Goal: Task Accomplishment & Management: Use online tool/utility

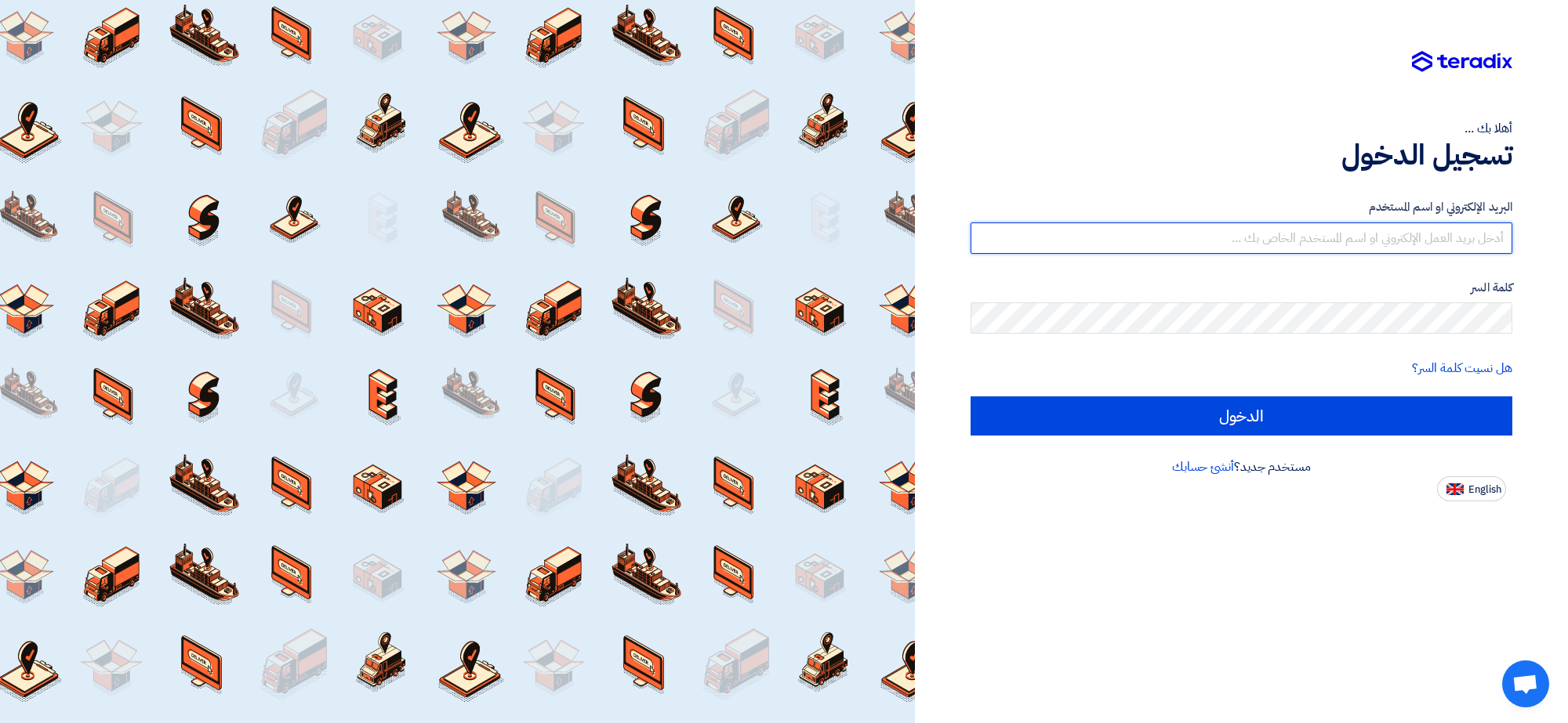
click at [1351, 241] on input "text" at bounding box center [1241, 238] width 542 height 31
type input "[EMAIL_ADDRESS][DOMAIN_NAME]"
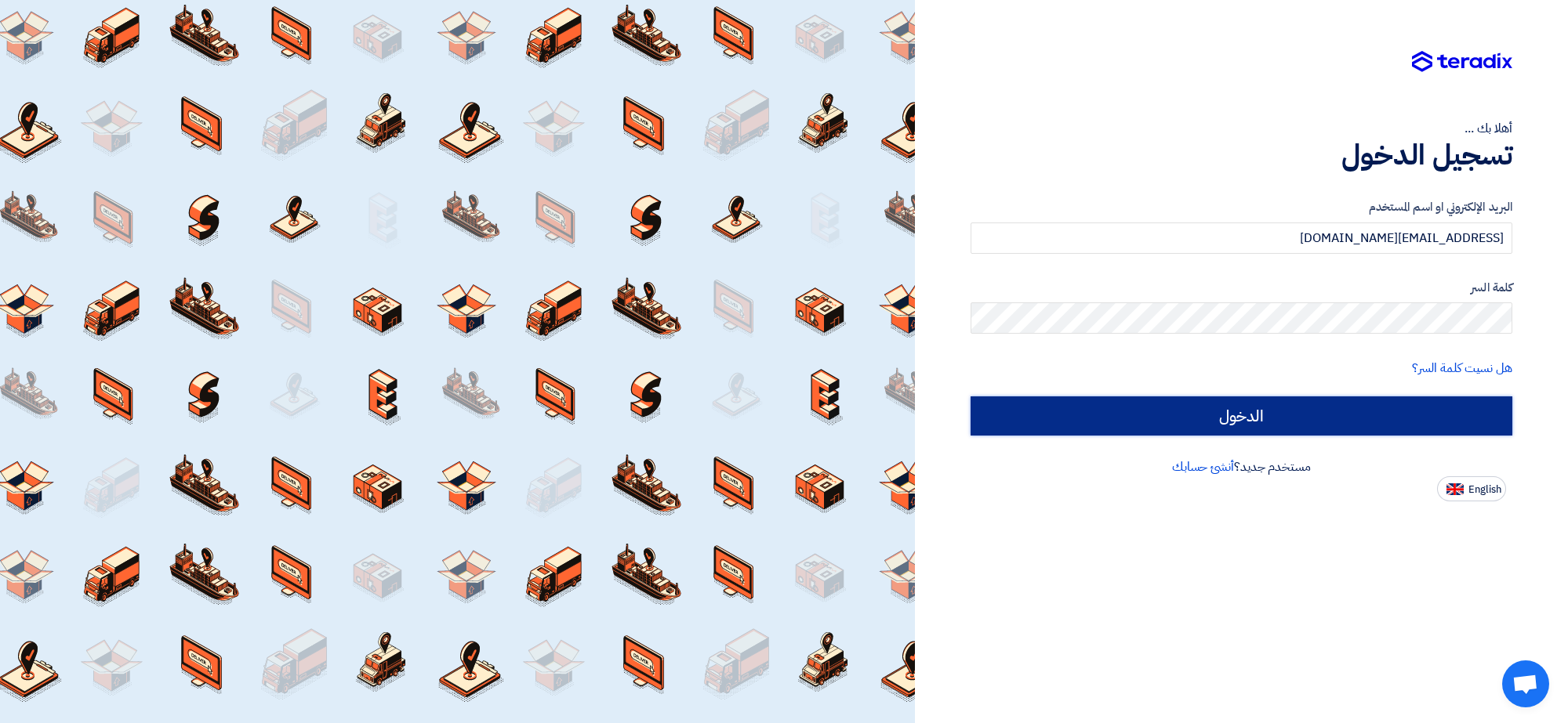
click at [1351, 416] on input "الدخول" at bounding box center [1241, 416] width 542 height 39
type input "Sign in"
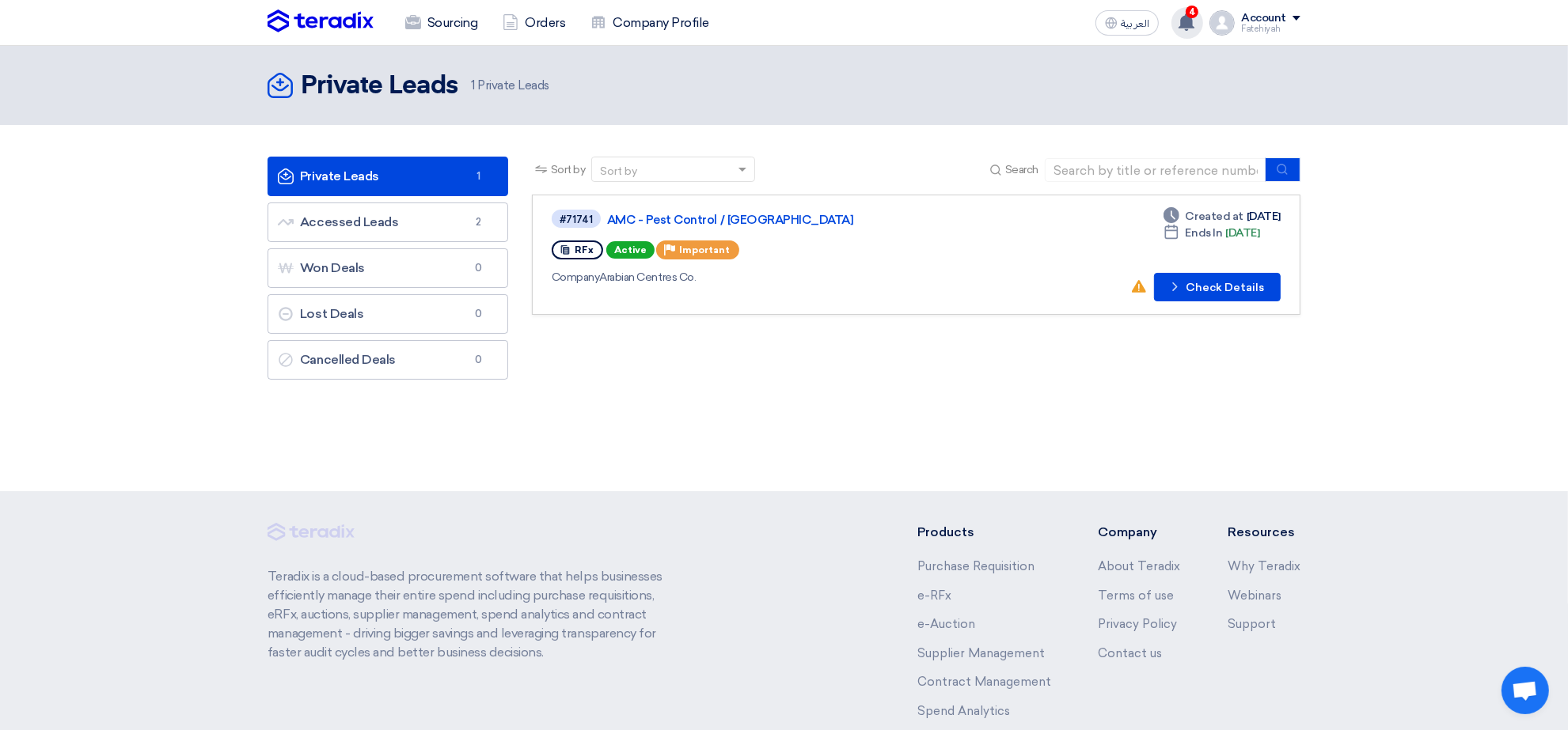
click at [1191, 22] on use at bounding box center [1186, 22] width 16 height 17
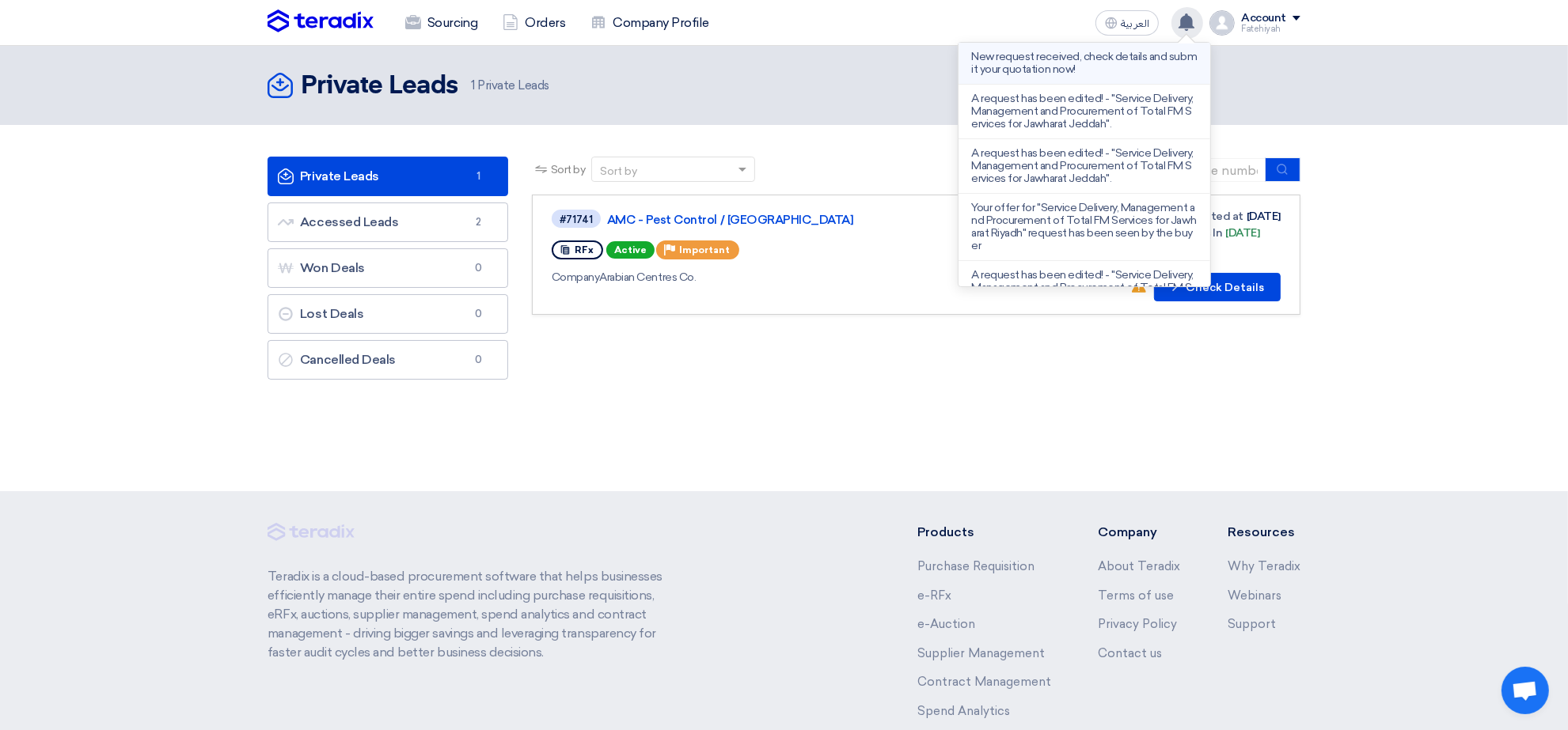
click at [1082, 61] on p "New request received, check details and submit your quotation now!" at bounding box center [1083, 62] width 226 height 25
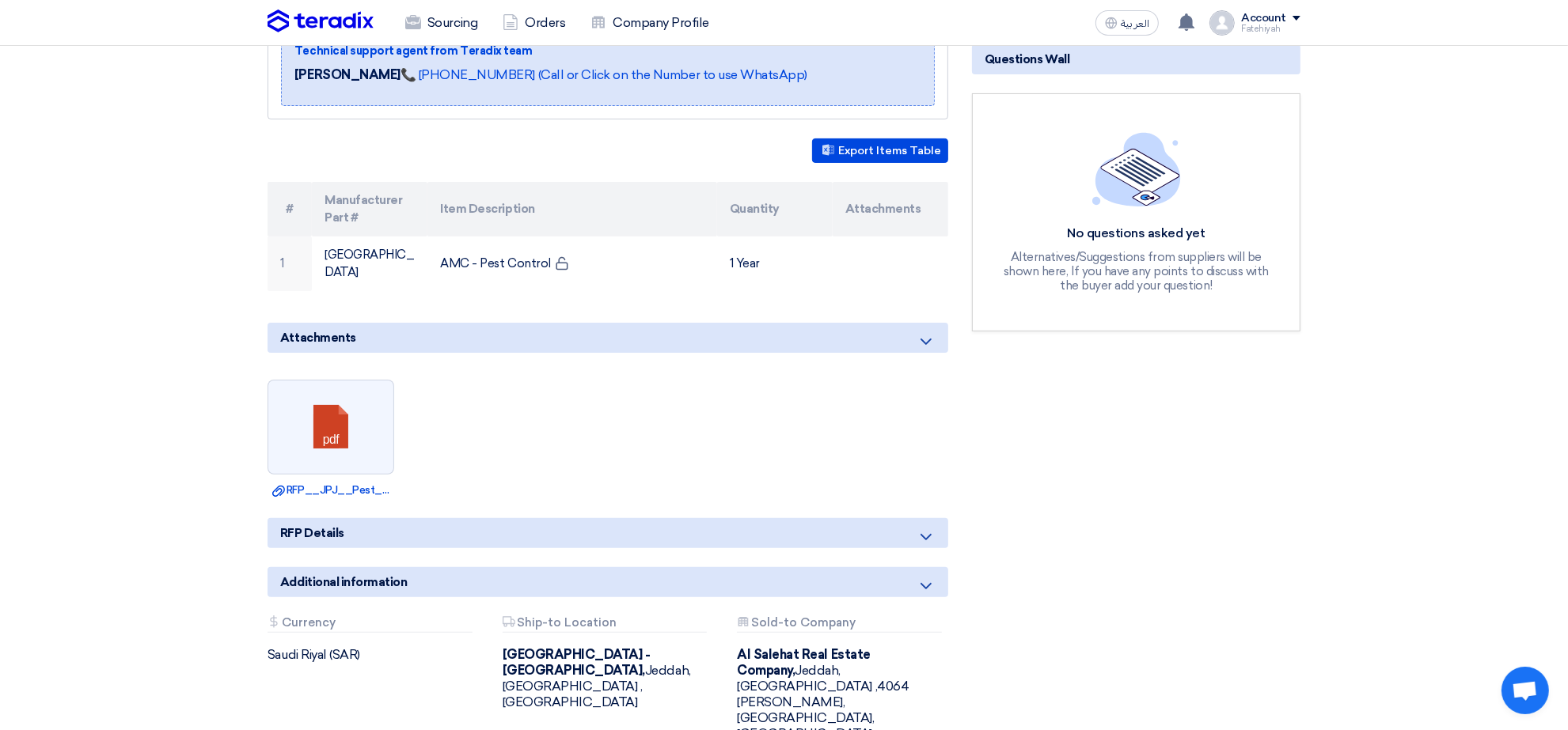
scroll to position [395, 0]
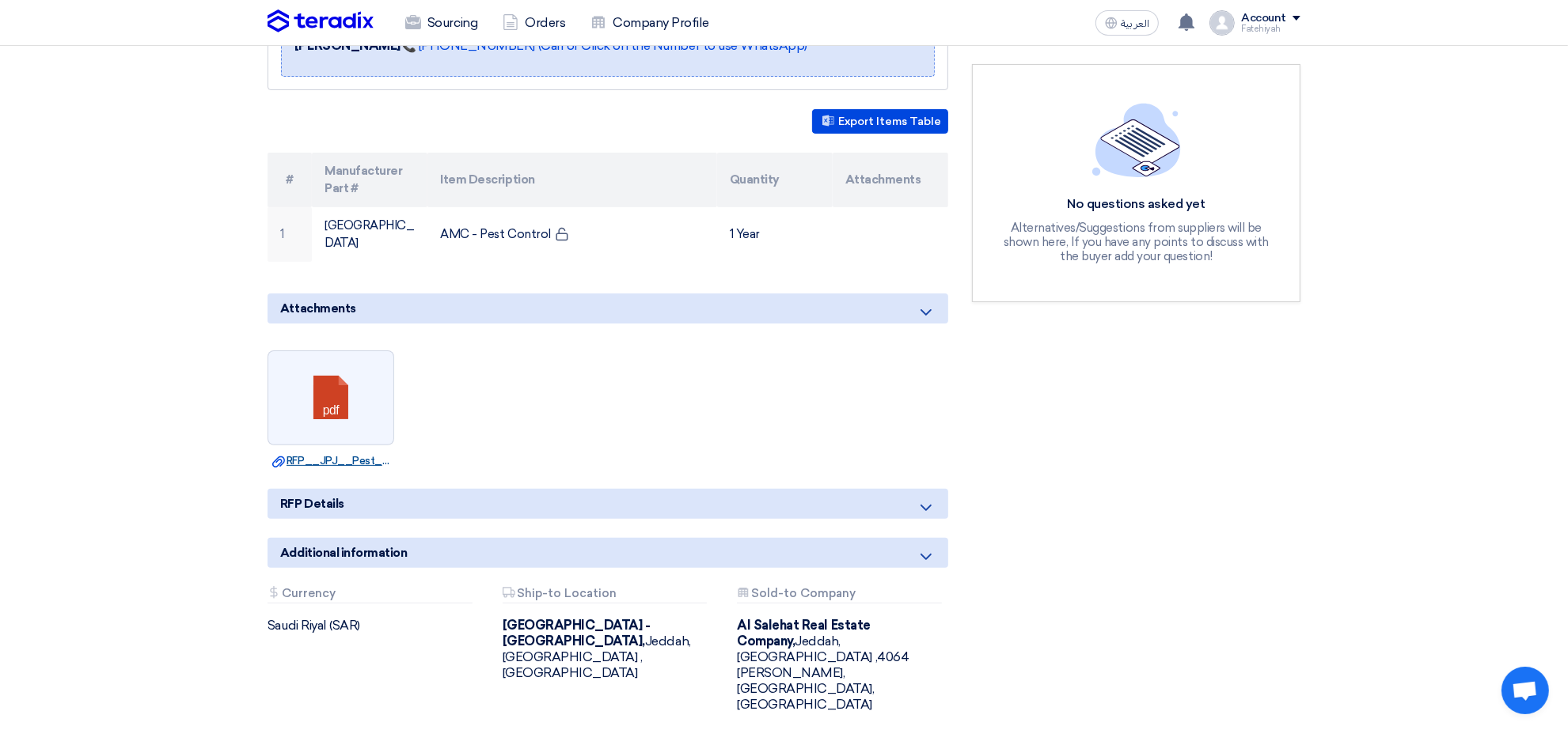
click at [336, 454] on link "Download file RFP__JPJ__Pest_control.pdf" at bounding box center [331, 462] width 117 height 16
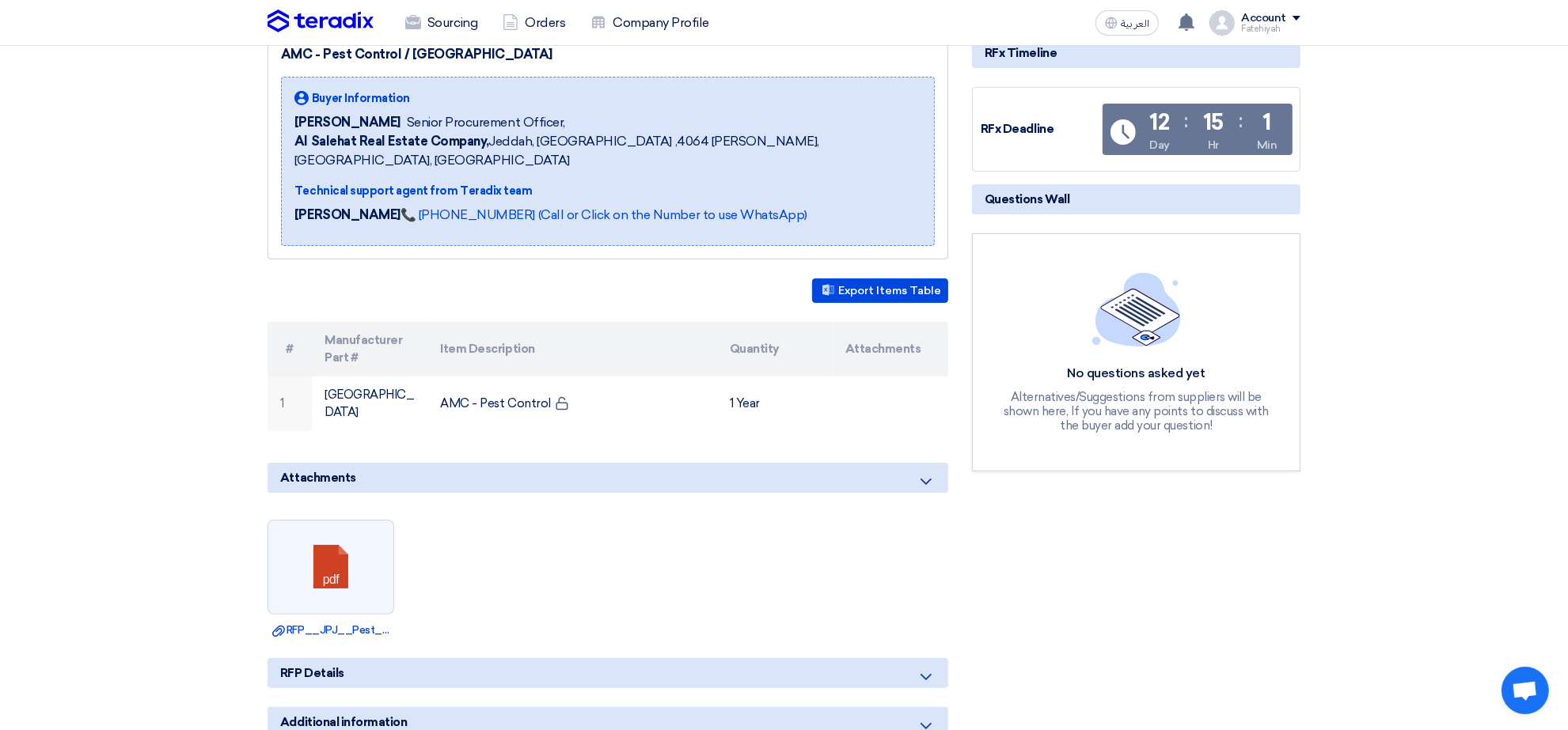
scroll to position [0, 0]
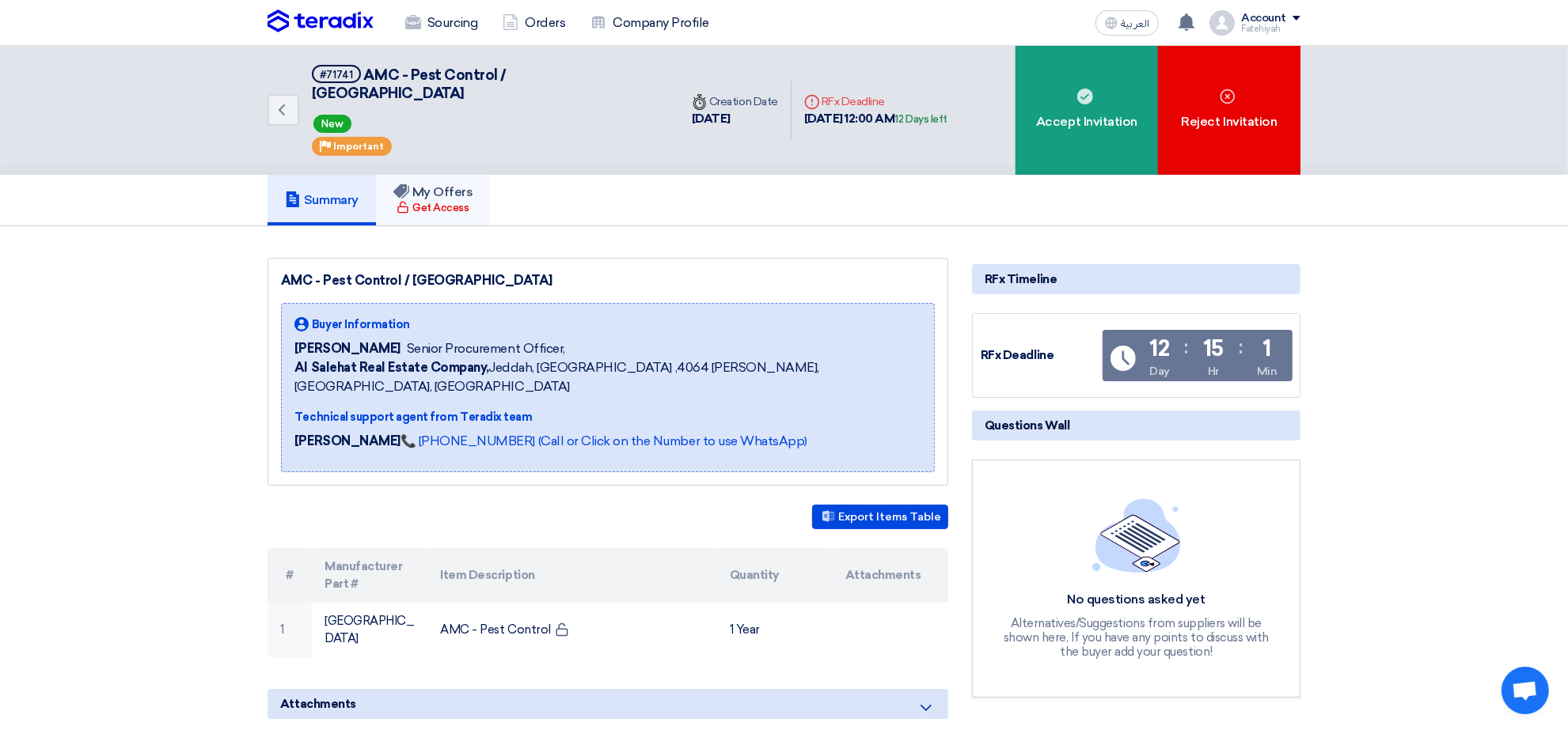
click at [459, 200] on div "Get Access" at bounding box center [432, 208] width 72 height 16
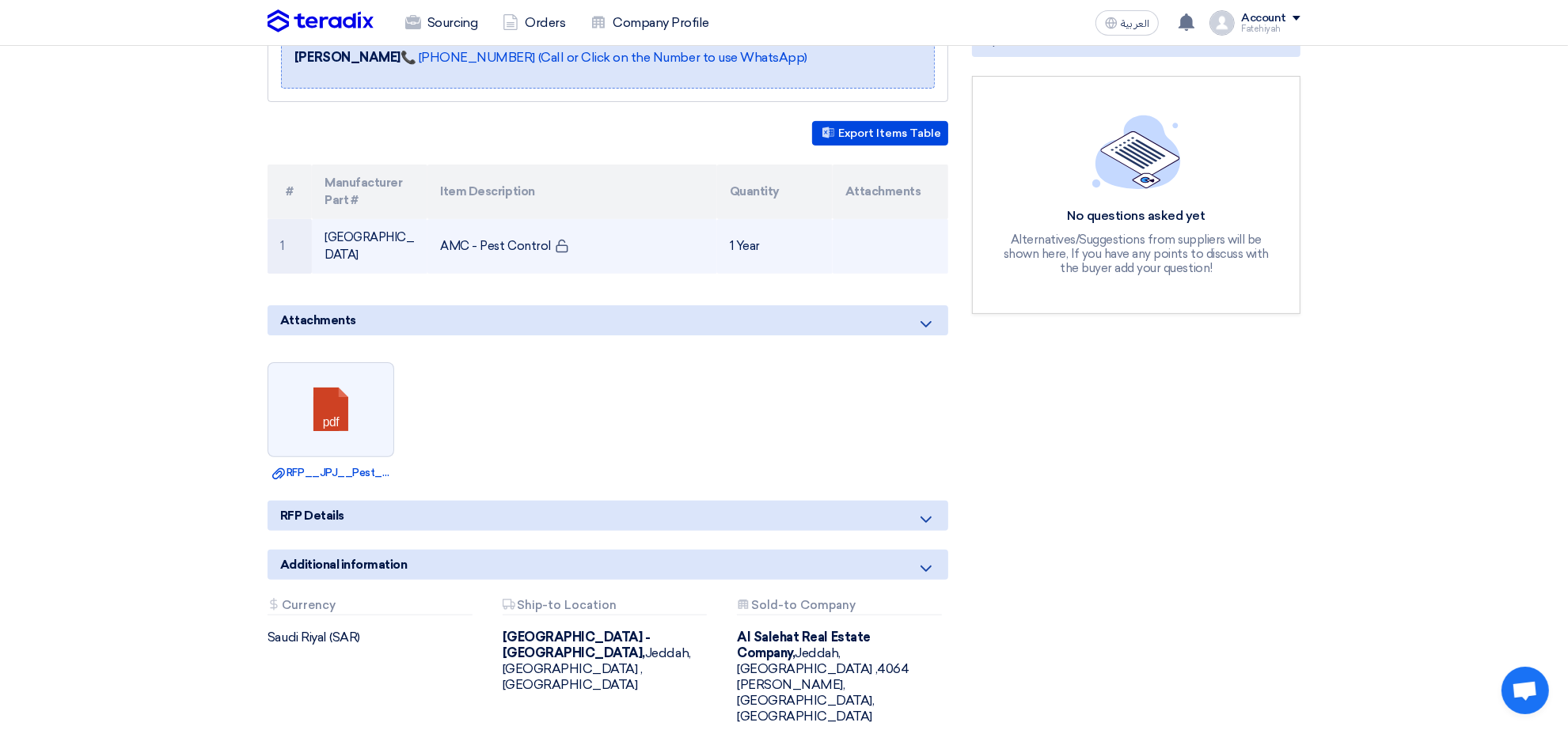
scroll to position [395, 0]
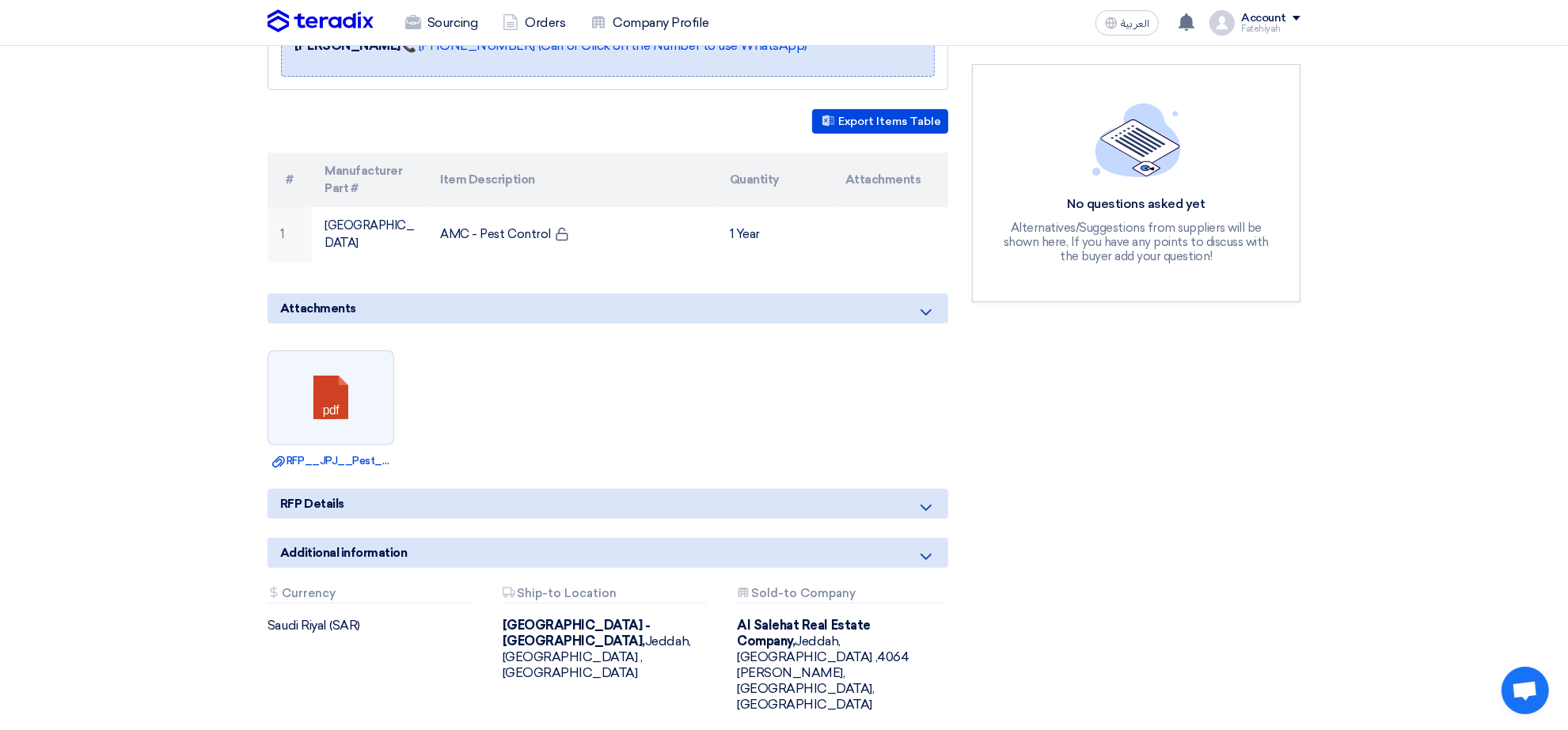
click at [929, 505] on use at bounding box center [926, 508] width 11 height 6
click at [928, 498] on icon at bounding box center [925, 507] width 19 height 19
click at [923, 498] on icon at bounding box center [925, 507] width 19 height 19
click at [929, 548] on icon at bounding box center [925, 557] width 19 height 19
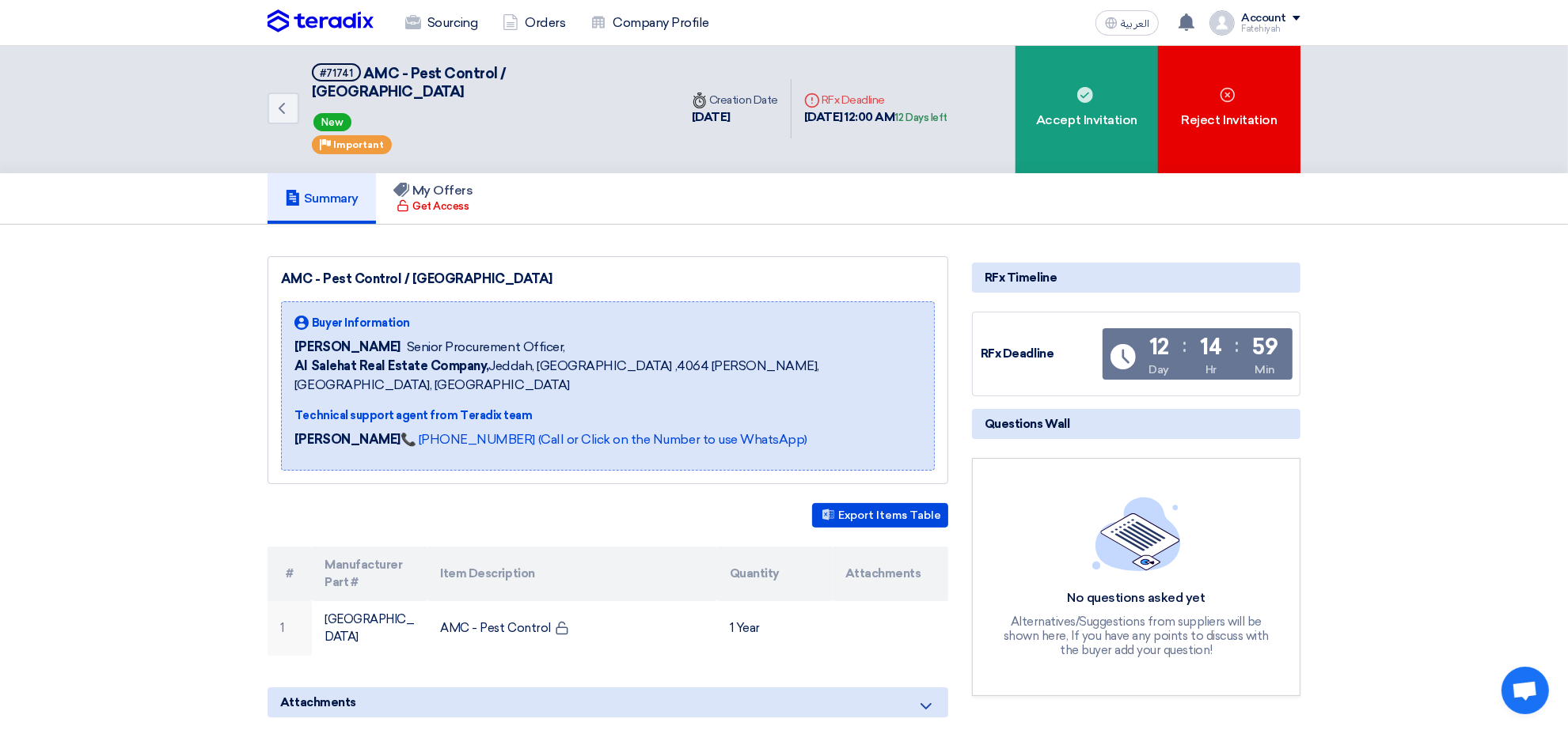
scroll to position [0, 0]
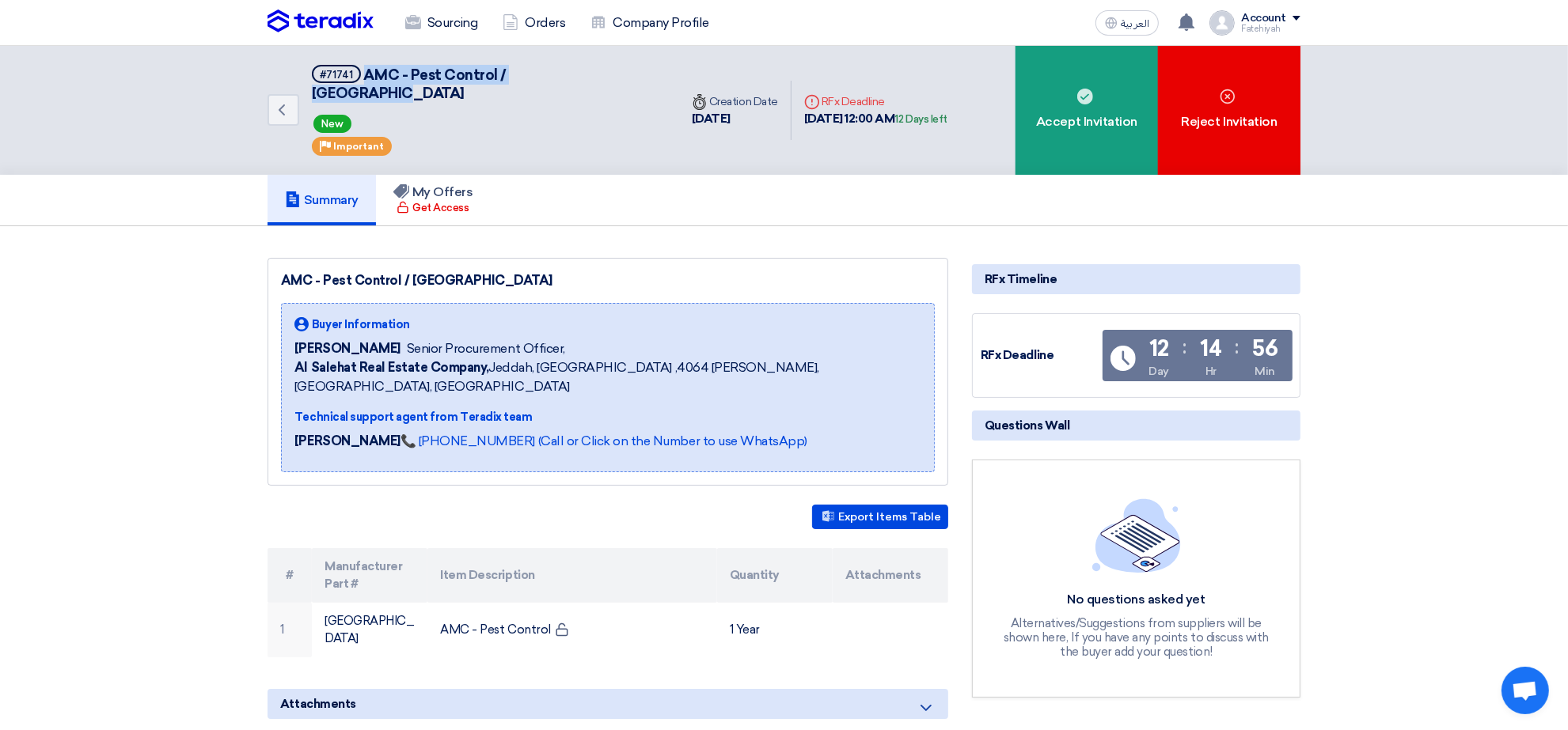
drag, startPoint x: 361, startPoint y: 76, endPoint x: 582, endPoint y: 78, distance: 221.0
click at [506, 78] on span "AMC - Pest Control / [GEOGRAPHIC_DATA]" at bounding box center [409, 84] width 194 height 36
copy span "AMC - Pest Control / [GEOGRAPHIC_DATA]"
click at [894, 505] on button "Export Items Table" at bounding box center [880, 517] width 136 height 24
drag, startPoint x: 808, startPoint y: 107, endPoint x: 924, endPoint y: 109, distance: 116.0
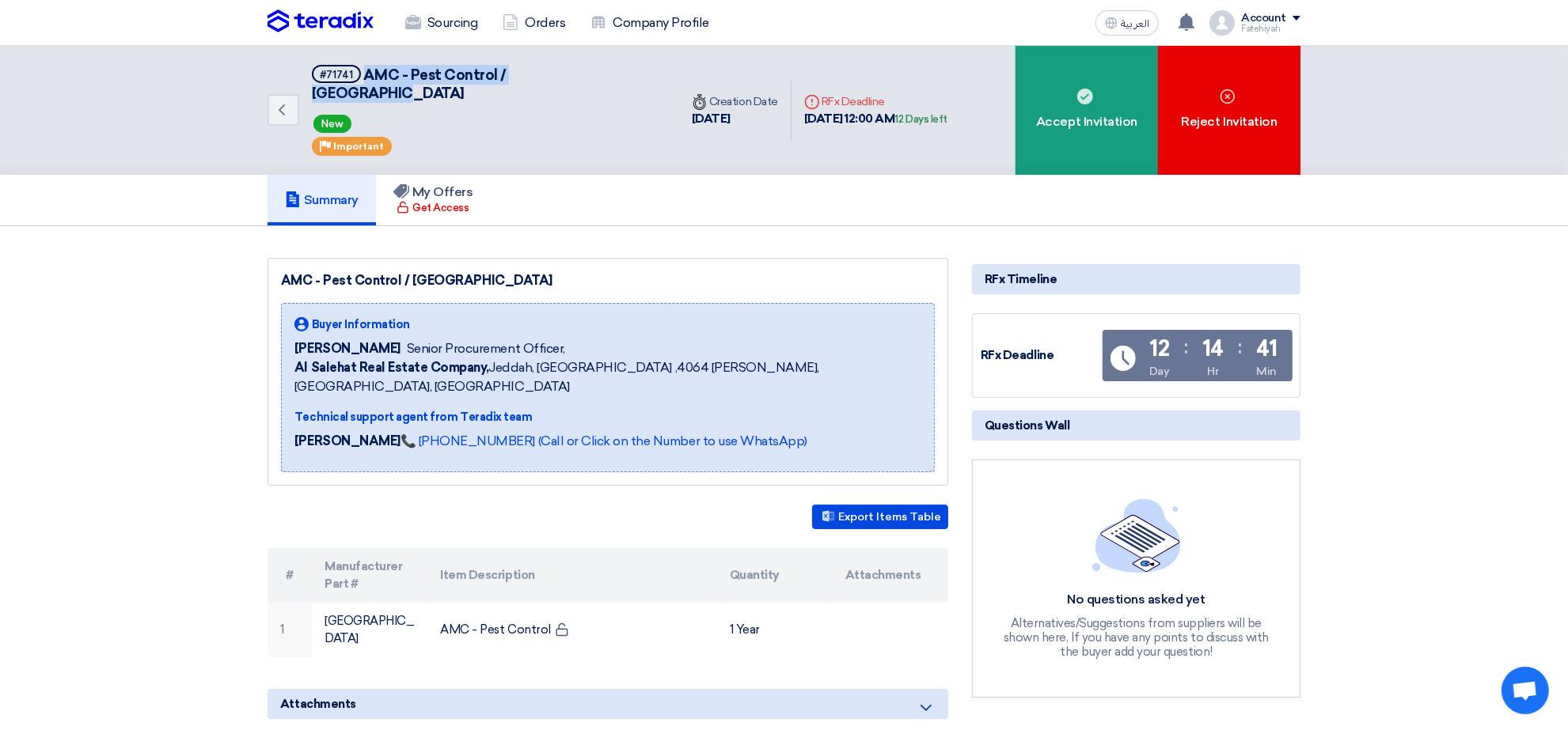
click at [924, 110] on div "[DATE] 12:00 AM 12 Days left" at bounding box center [875, 119] width 143 height 18
copy div "[DATE] 12:00 AM"
